Goal: Transaction & Acquisition: Purchase product/service

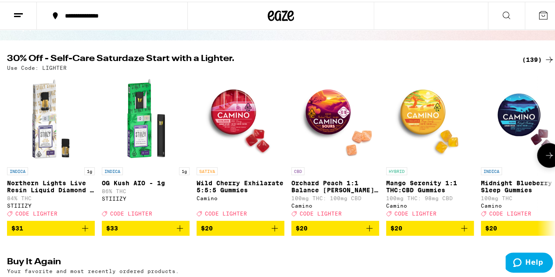
scroll to position [40, 0]
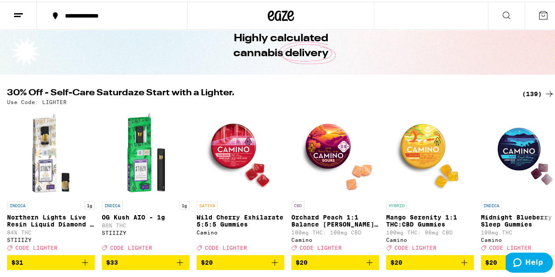
click at [533, 90] on div "(139)" at bounding box center [538, 92] width 32 height 11
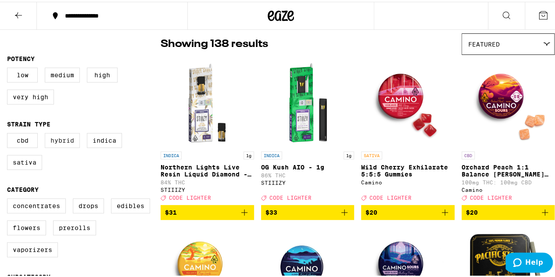
scroll to position [70, 0]
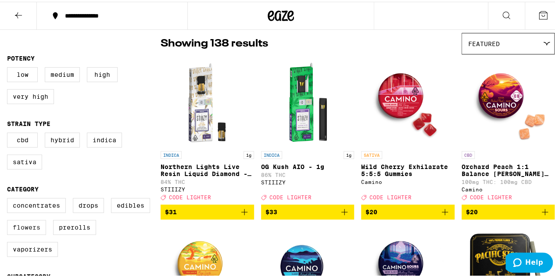
click at [25, 230] on label "Flowers" at bounding box center [26, 225] width 39 height 15
click at [9, 198] on input "Flowers" at bounding box center [9, 197] width 0 height 0
checkbox input "true"
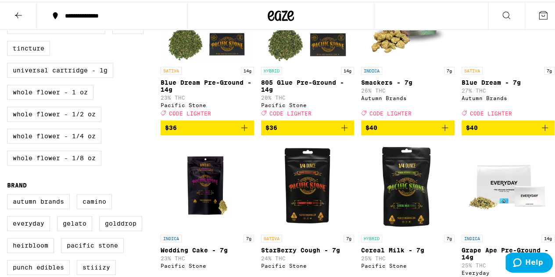
scroll to position [490, 0]
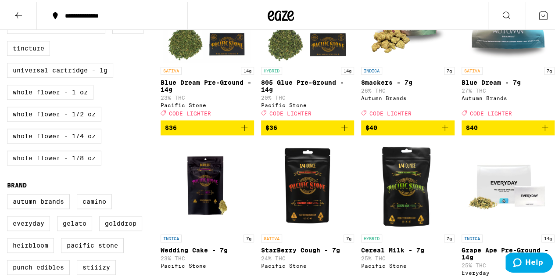
click at [47, 164] on label "Whole Flower - 1/8 oz" at bounding box center [54, 156] width 94 height 15
checkbox input "true"
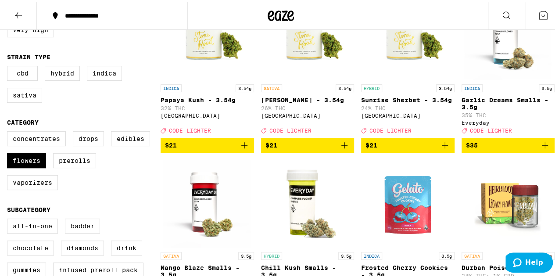
scroll to position [147, 0]
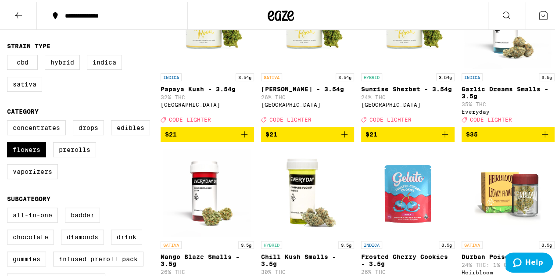
click at [243, 138] on icon "Add to bag" at bounding box center [244, 132] width 11 height 11
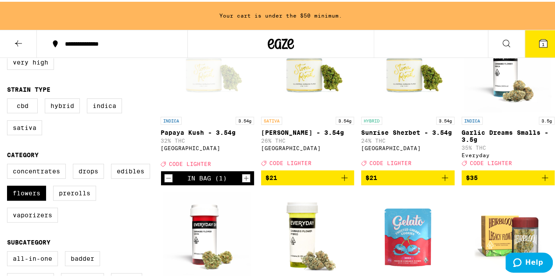
scroll to position [133, 0]
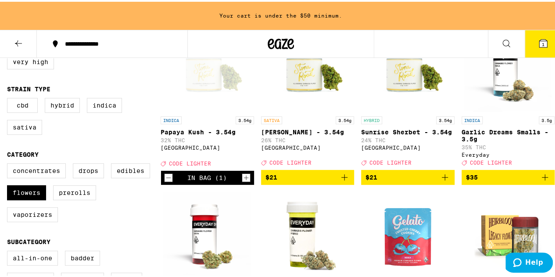
click at [445, 183] on button "$21" at bounding box center [407, 175] width 93 height 15
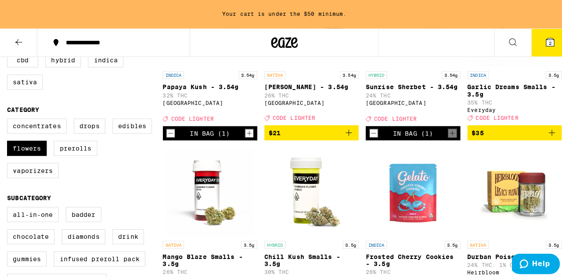
scroll to position [0, 0]
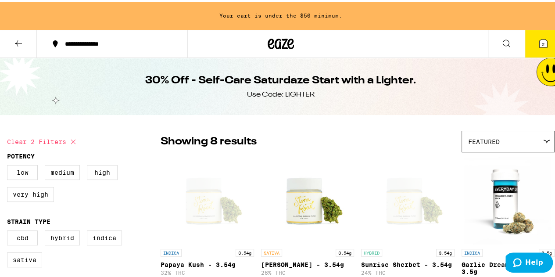
click at [539, 44] on icon at bounding box center [543, 42] width 8 height 8
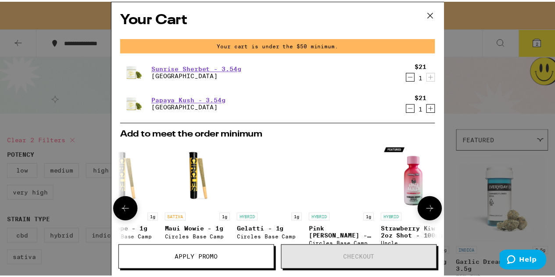
scroll to position [0, 416]
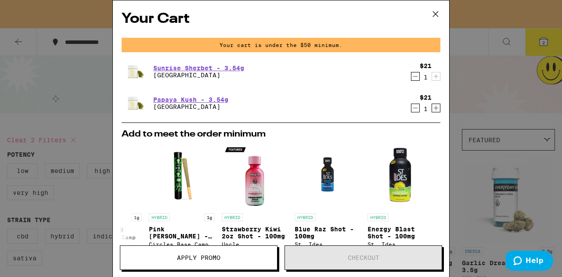
click at [434, 17] on icon at bounding box center [435, 13] width 13 height 13
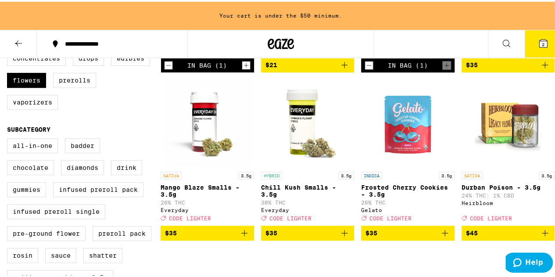
scroll to position [245, 0]
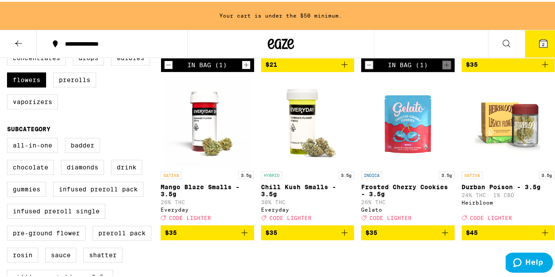
click at [346, 236] on icon "Add to bag" at bounding box center [344, 231] width 11 height 11
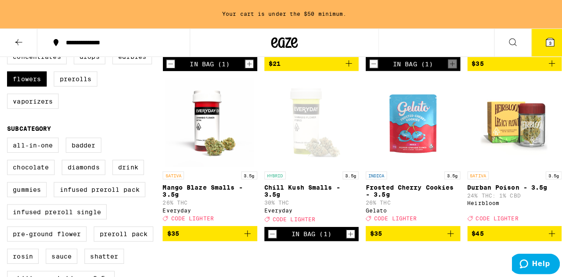
scroll to position [217, 0]
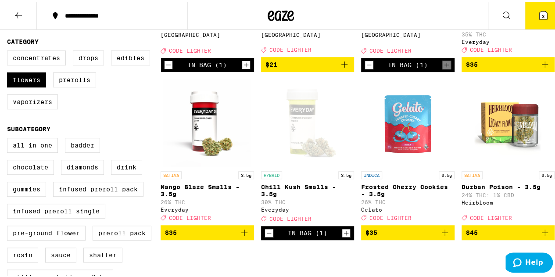
click at [539, 11] on icon at bounding box center [543, 14] width 8 height 8
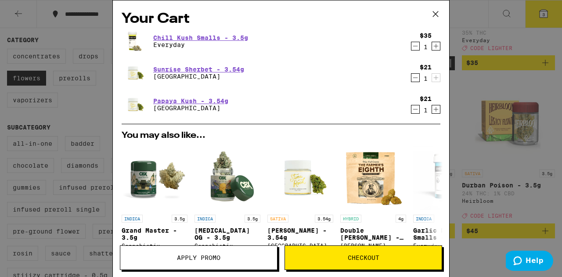
click at [323, 258] on span "Checkout" at bounding box center [363, 258] width 157 height 6
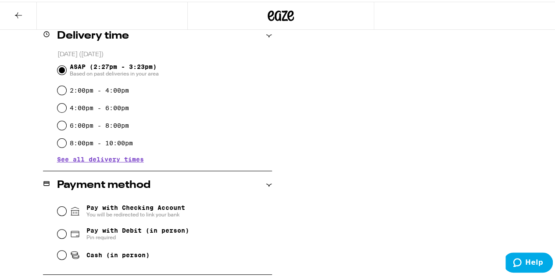
scroll to position [254, 0]
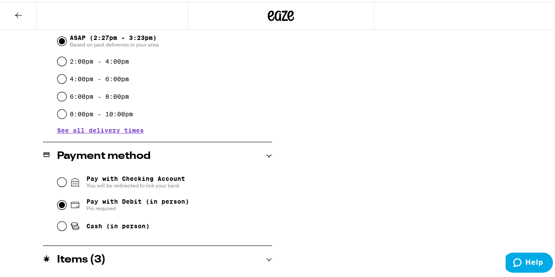
click at [59, 203] on input "Pay with Debit (in person) Pin required" at bounding box center [61, 203] width 9 height 9
radio input "true"
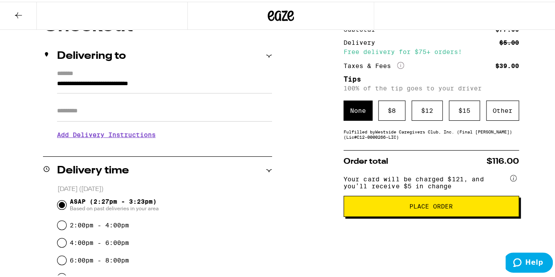
scroll to position [90, 0]
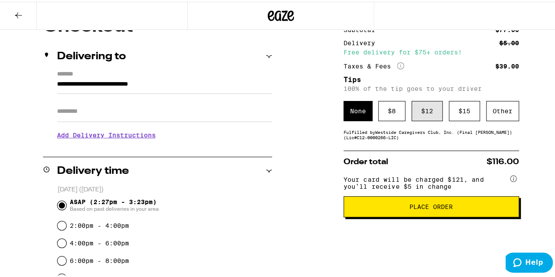
click at [417, 111] on div "$ 12" at bounding box center [427, 109] width 31 height 20
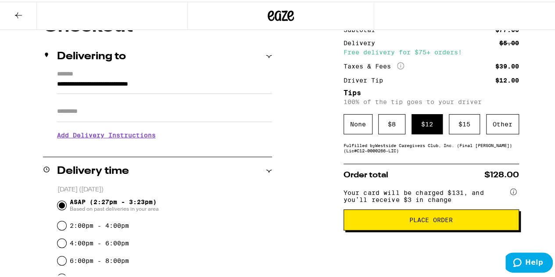
click at [397, 221] on span "Place Order" at bounding box center [431, 218] width 161 height 6
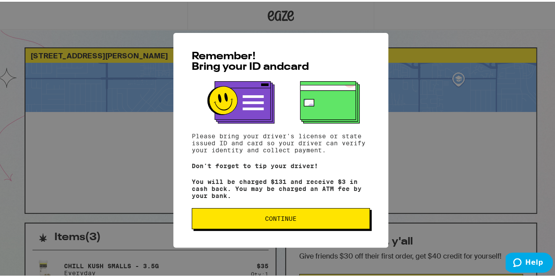
click at [319, 220] on span "Continue" at bounding box center [280, 217] width 163 height 6
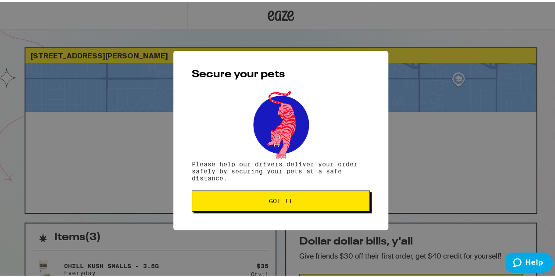
click at [289, 206] on button "Got it" at bounding box center [281, 199] width 178 height 21
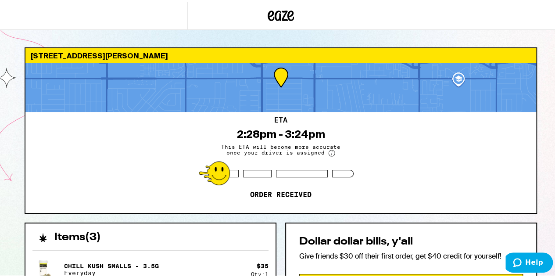
click at [273, 13] on icon at bounding box center [281, 14] width 26 height 16
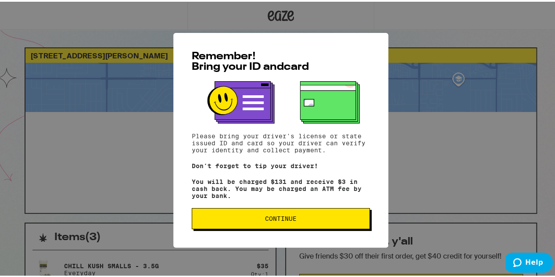
click at [284, 218] on span "Continue" at bounding box center [281, 217] width 32 height 6
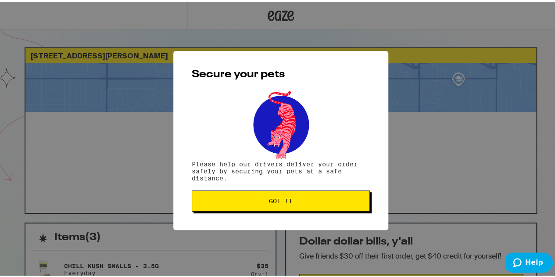
click at [292, 199] on span "Got it" at bounding box center [280, 199] width 163 height 6
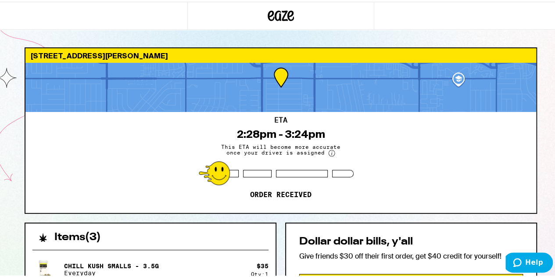
click at [270, 18] on icon at bounding box center [271, 14] width 7 height 11
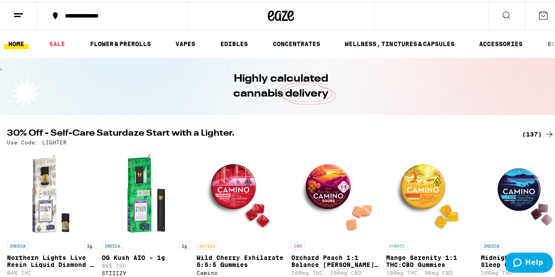
click at [501, 16] on icon at bounding box center [506, 13] width 11 height 11
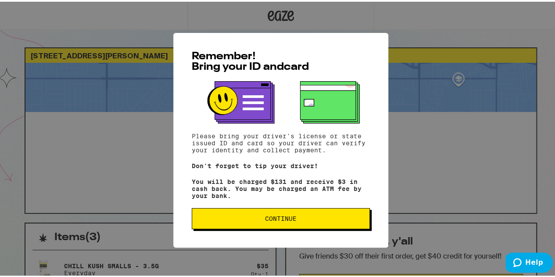
click at [322, 219] on span "Continue" at bounding box center [280, 217] width 163 height 6
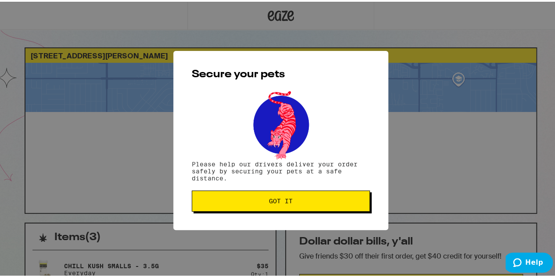
click at [247, 201] on span "Got it" at bounding box center [280, 199] width 163 height 6
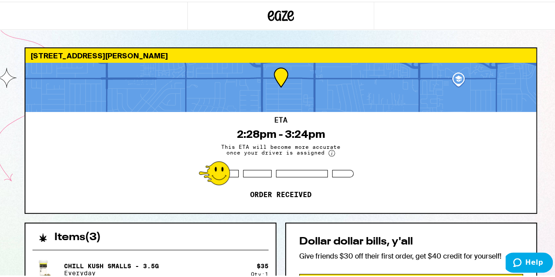
click at [280, 19] on icon at bounding box center [281, 14] width 26 height 16
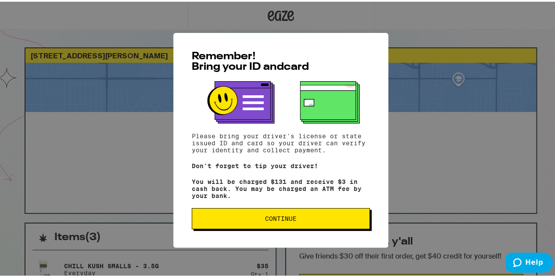
click at [274, 219] on span "Continue" at bounding box center [281, 217] width 32 height 6
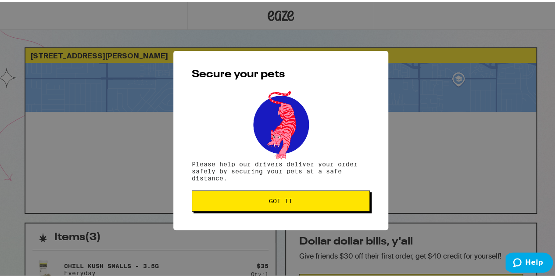
click at [269, 200] on span "Got it" at bounding box center [281, 199] width 24 height 6
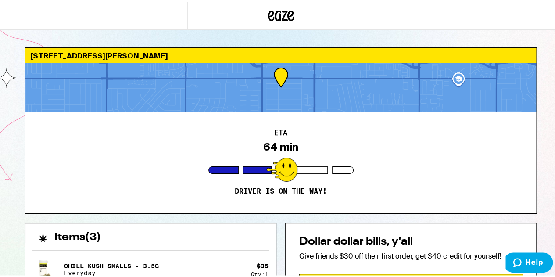
click at [269, 11] on icon at bounding box center [271, 14] width 7 height 11
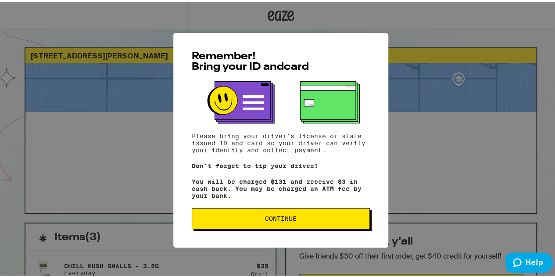
click at [271, 220] on span "Continue" at bounding box center [281, 217] width 32 height 6
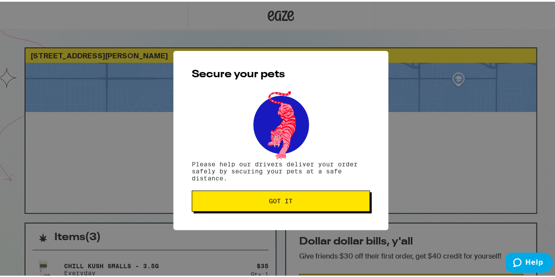
click at [284, 207] on button "Got it" at bounding box center [281, 199] width 178 height 21
